Goal: Transaction & Acquisition: Purchase product/service

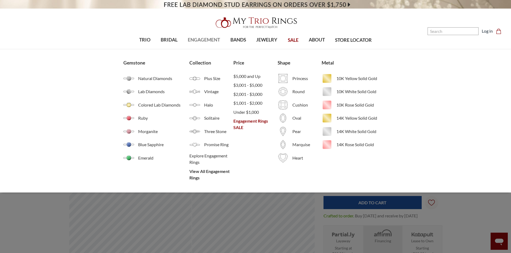
click at [205, 37] on span "ENGAGEMENT" at bounding box center [204, 39] width 32 height 7
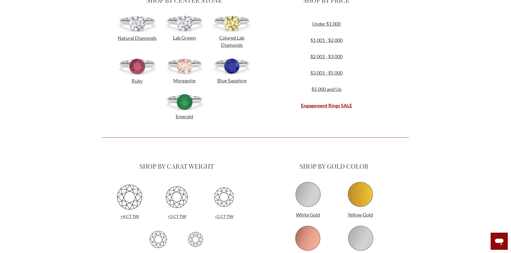
scroll to position [241, 0]
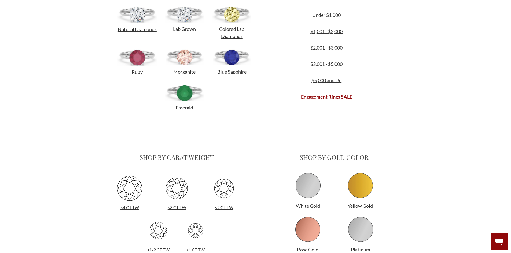
click at [185, 92] on img at bounding box center [184, 93] width 39 height 17
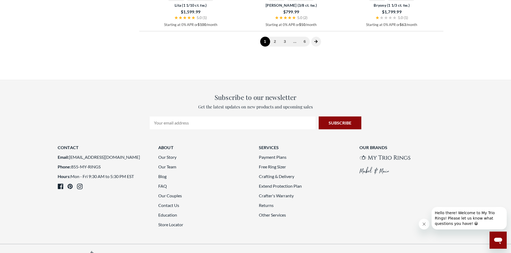
scroll to position [992, 0]
